Goal: Navigation & Orientation: Find specific page/section

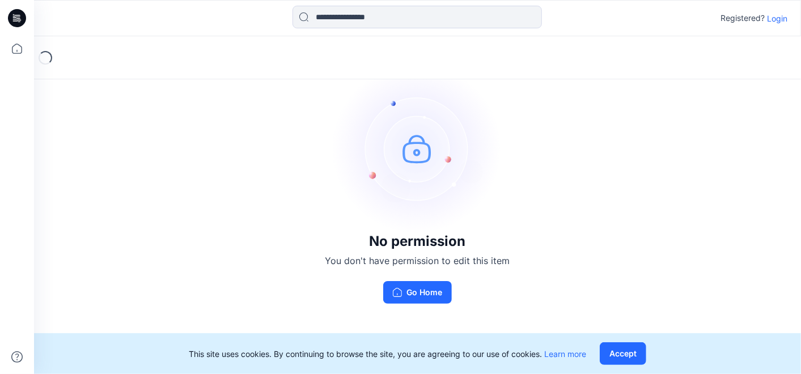
click at [777, 13] on p "Login" at bounding box center [777, 18] width 20 height 12
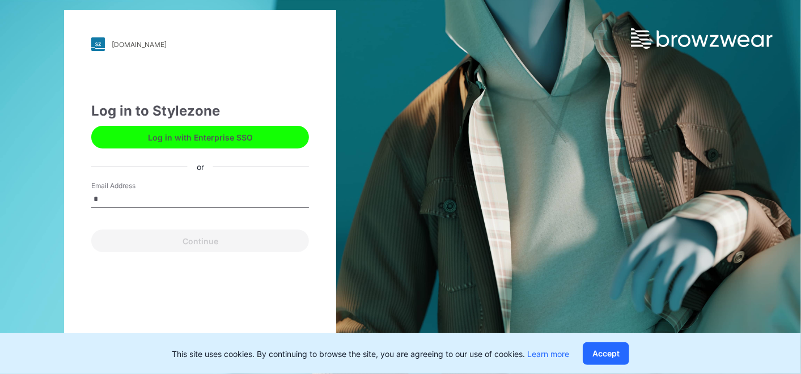
type input "**********"
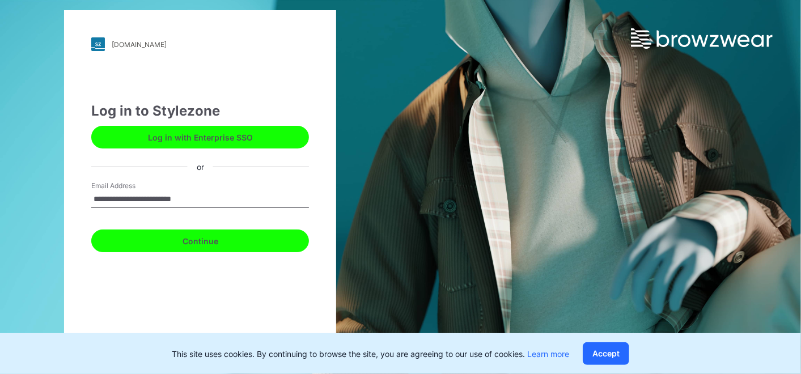
click at [186, 243] on button "Continue" at bounding box center [200, 241] width 218 height 23
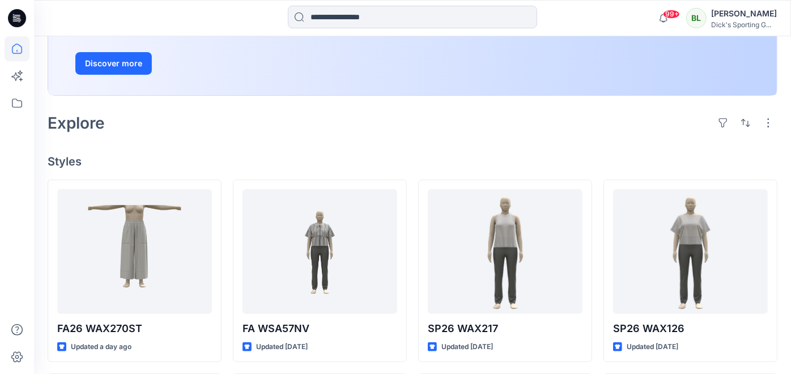
scroll to position [197, 0]
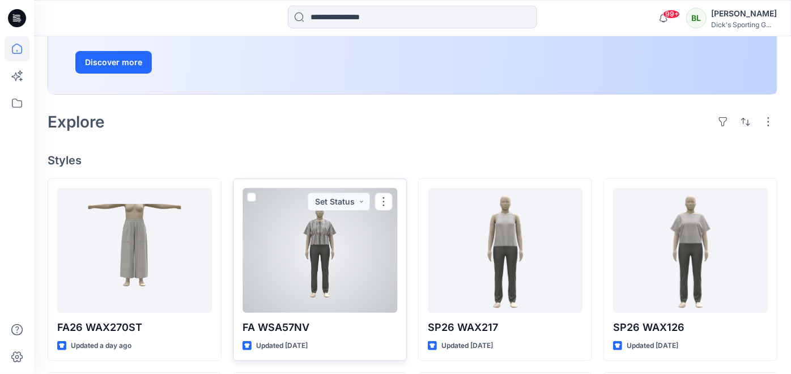
click at [326, 244] on div at bounding box center [320, 250] width 155 height 125
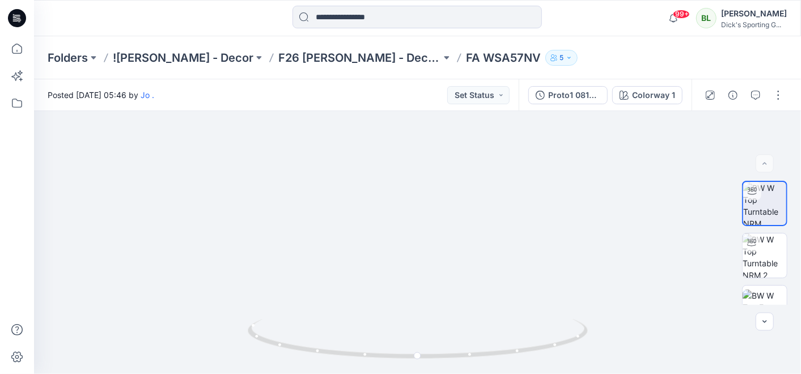
drag, startPoint x: 439, startPoint y: 198, endPoint x: 445, endPoint y: 388, distance: 190.0
click at [445, 374] on html "99+ Notifications Jo . shared Proto1 081425 in F26 [PERSON_NAME] - Decor Board …" at bounding box center [400, 187] width 801 height 374
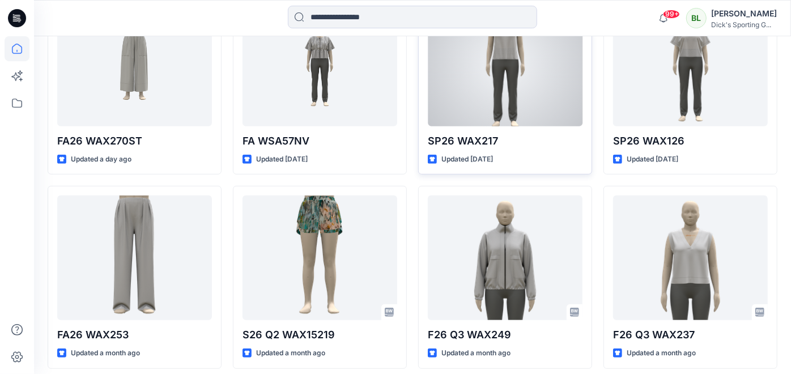
scroll to position [383, 0]
